Goal: Information Seeking & Learning: Compare options

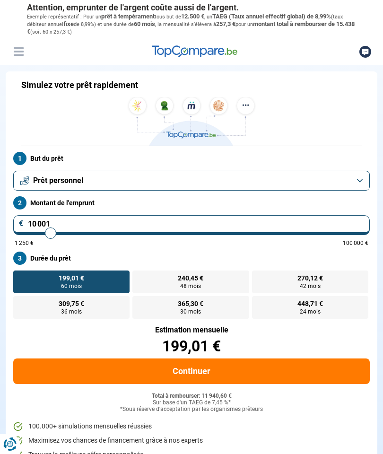
type input "3 500"
type input "3500"
type input "2 250"
type input "2250"
type input "1 750"
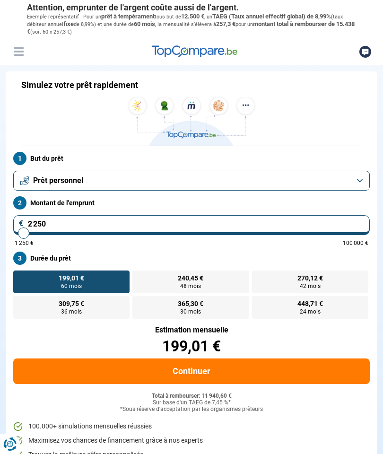
type input "1750"
type input "1 500"
type input "1500"
type input "1 250"
type input "1250"
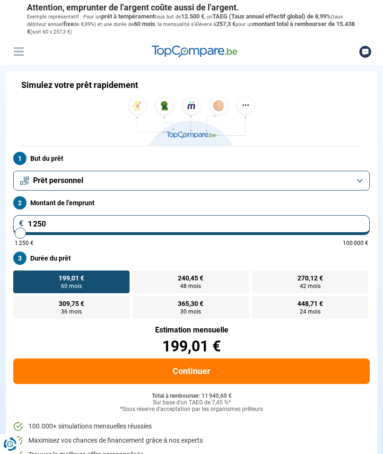
type input "1 500"
type input "1500"
type input "2 000"
type input "2000"
type input "2 250"
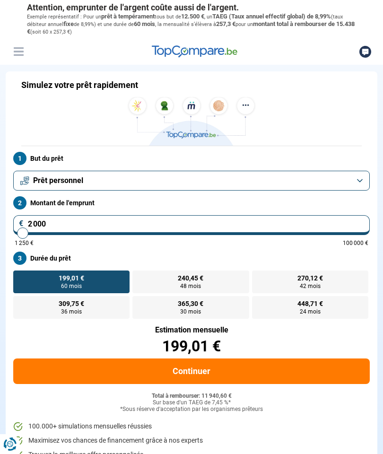
type input "2250"
type input "2 500"
type input "2500"
type input "2 750"
type input "2750"
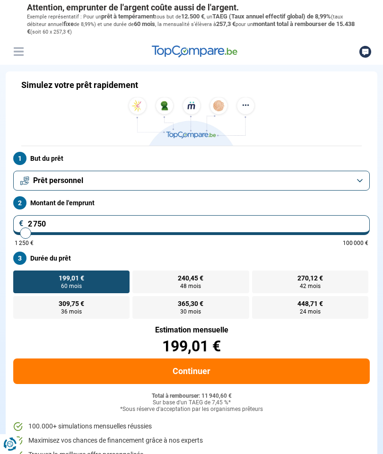
type input "3 000"
type input "3000"
type input "3 250"
type input "3250"
type input "3 500"
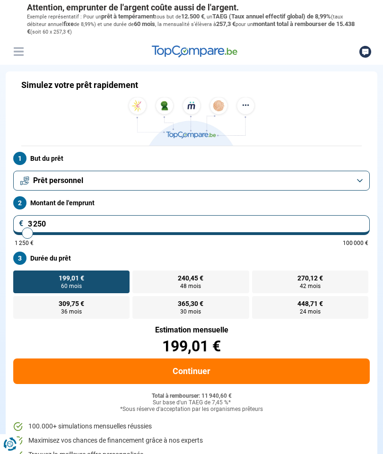
type input "3500"
type input "3 250"
type input "3250"
type input "3 000"
type input "3000"
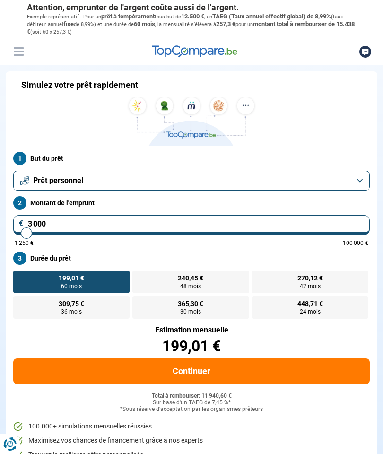
type input "2 750"
type input "2750"
type input "2 500"
type input "2500"
type input "2 750"
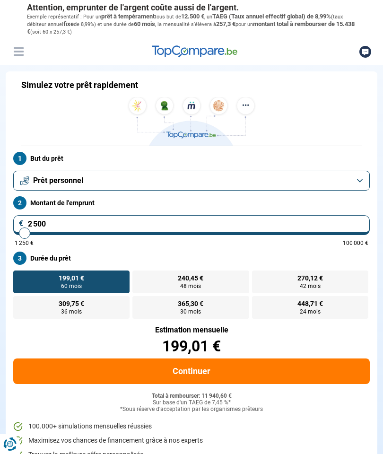
type input "2750"
type input "3 000"
type input "3000"
type input "3 250"
type input "3250"
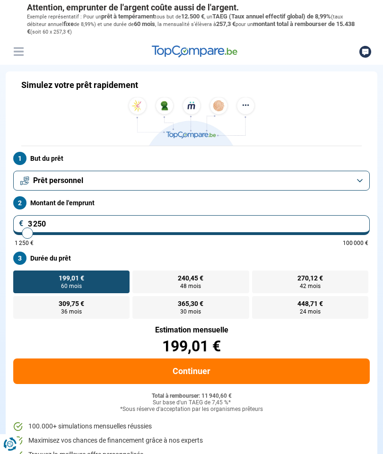
type input "3 500"
type input "3500"
type input "3 250"
type input "3250"
type input "3 000"
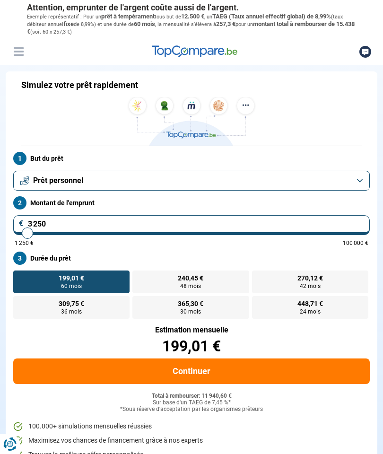
type input "3000"
type input "2 750"
type input "2750"
type input "2 500"
type input "2500"
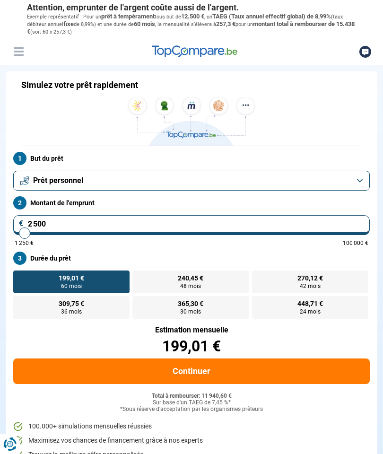
type input "2 750"
type input "2750"
type input "3 000"
type input "3000"
radio input "true"
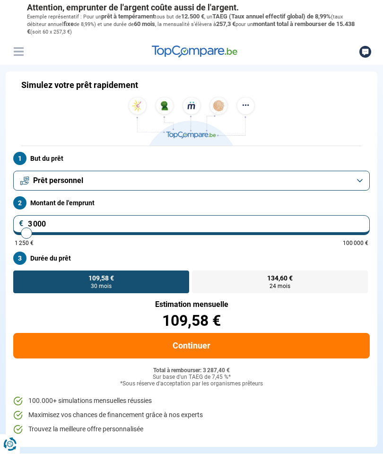
click at [87, 176] on button "Prêt personnel" at bounding box center [191, 181] width 356 height 20
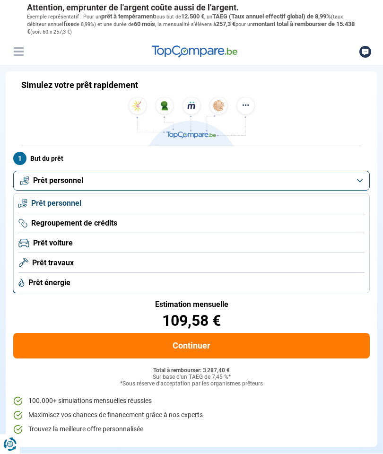
click at [51, 199] on span "Prêt personnel" at bounding box center [56, 203] width 50 height 10
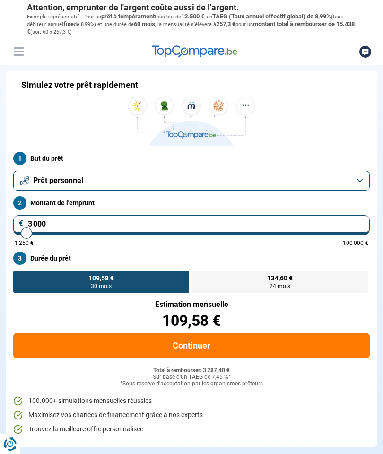
click at [131, 339] on button "Continuer" at bounding box center [191, 346] width 356 height 26
